Goal: Task Accomplishment & Management: Use online tool/utility

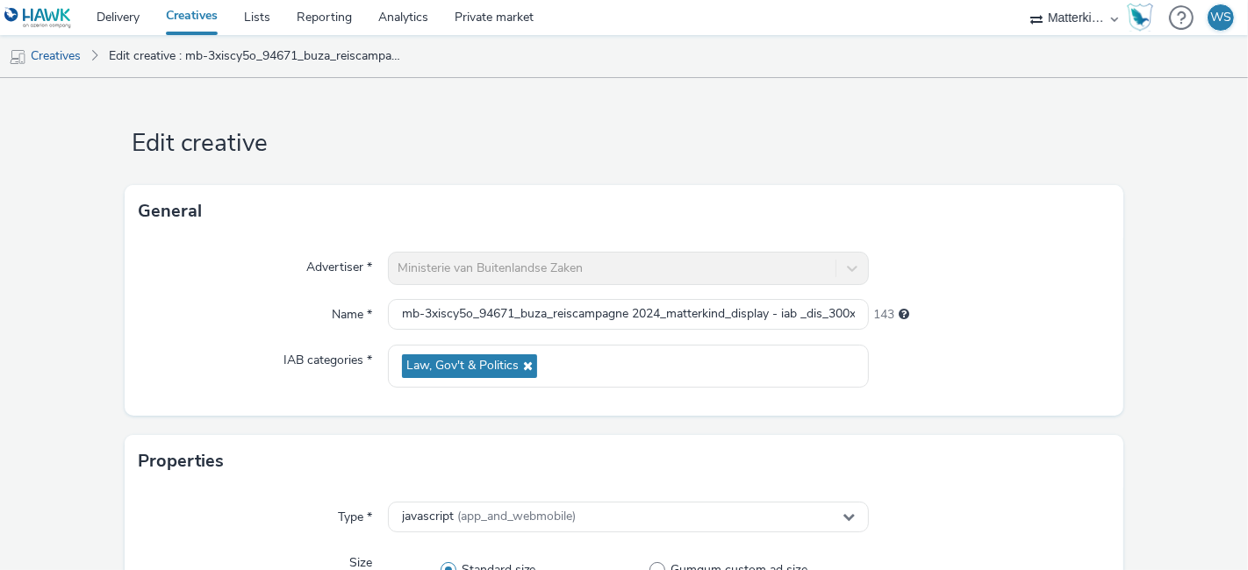
scroll to position [686, 0]
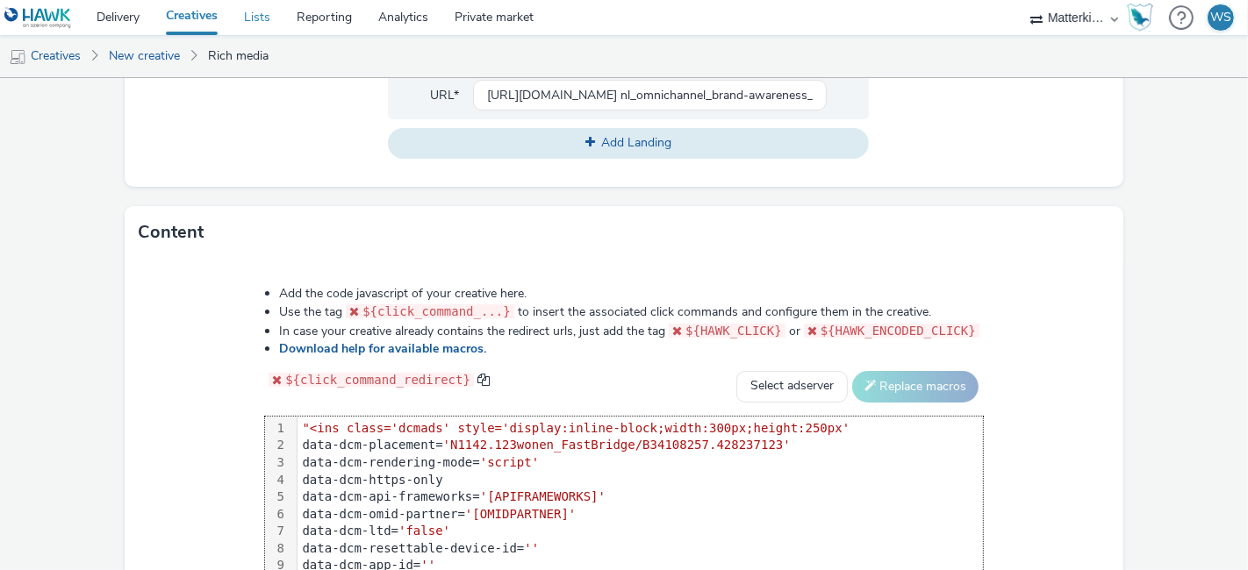
scroll to position [571, 0]
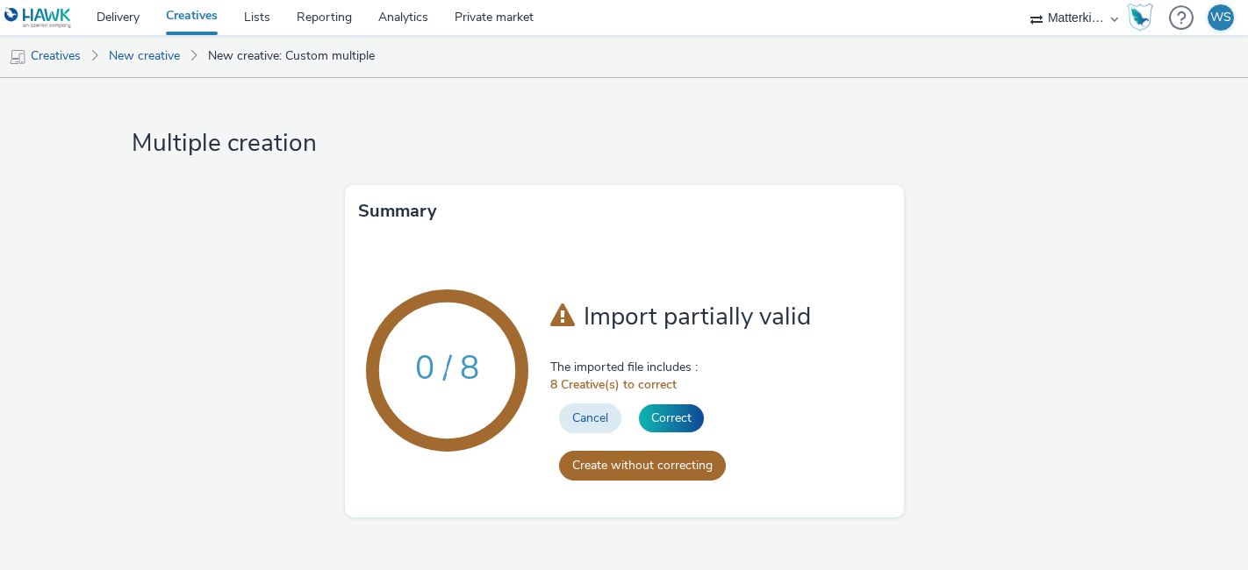
select select "dcm"
